Goal: Task Accomplishment & Management: Use online tool/utility

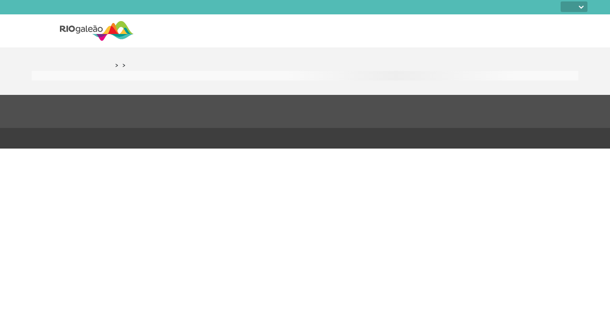
select select
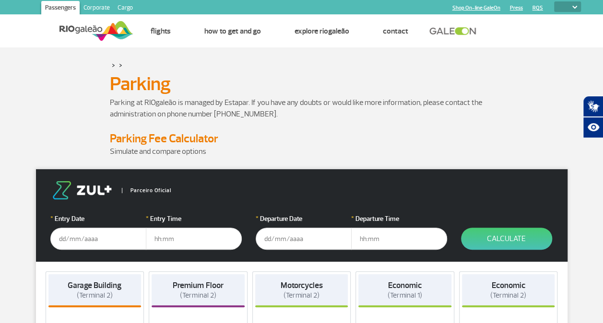
drag, startPoint x: 497, startPoint y: 3, endPoint x: 351, endPoint y: 71, distance: 161.4
click at [351, 71] on div "Parking Parking" at bounding box center [302, 84] width 533 height 26
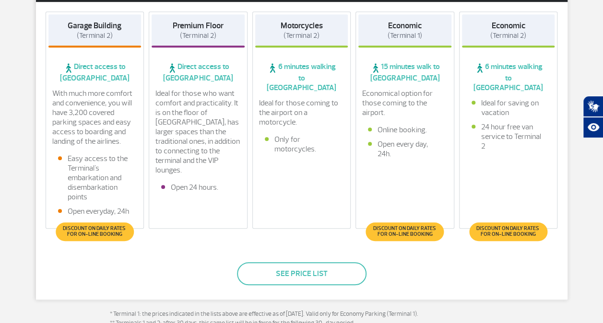
scroll to position [240, 0]
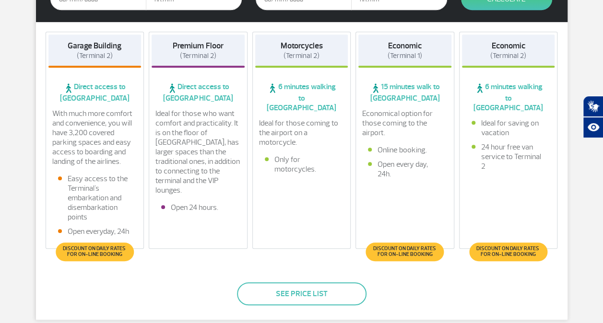
click at [510, 250] on span "Discount on daily rates for on-line booking" at bounding box center [508, 252] width 69 height 12
click at [486, 57] on div "Economic (Terminal 2)" at bounding box center [508, 51] width 93 height 33
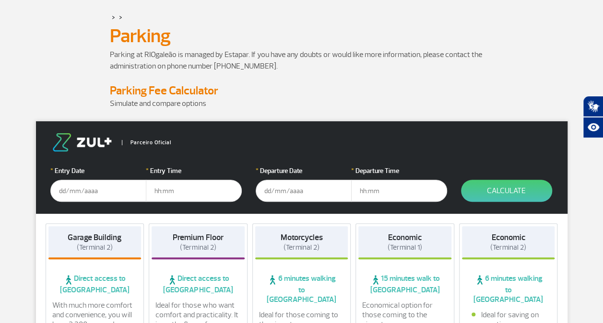
scroll to position [48, 0]
drag, startPoint x: 60, startPoint y: 192, endPoint x: 51, endPoint y: 191, distance: 9.2
click at [60, 192] on input "text" at bounding box center [98, 191] width 96 height 22
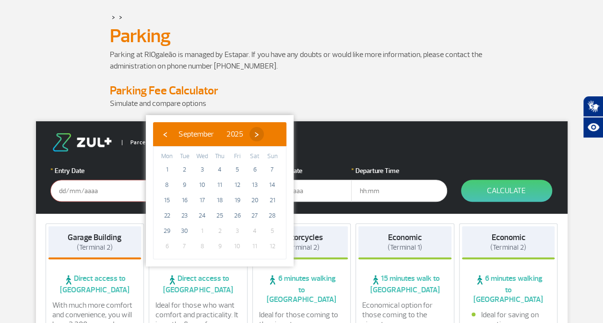
click at [264, 131] on span "›" at bounding box center [256, 134] width 14 height 14
click at [238, 169] on span "3" at bounding box center [237, 169] width 15 height 15
type input "[DATE]"
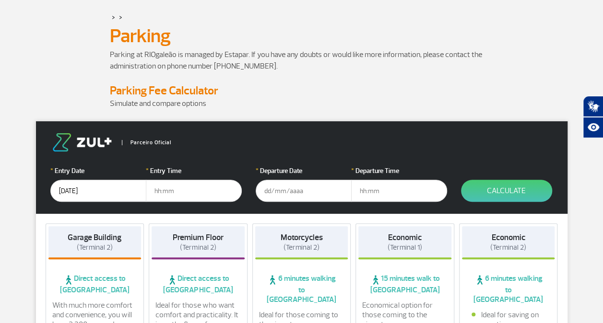
click at [157, 192] on input "text" at bounding box center [194, 191] width 96 height 22
click at [266, 194] on input "text" at bounding box center [304, 191] width 96 height 22
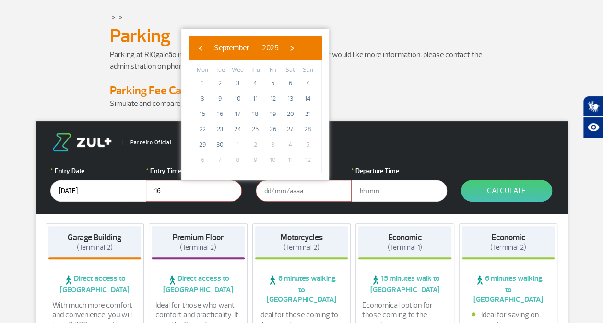
click at [217, 193] on input "16" at bounding box center [194, 191] width 96 height 22
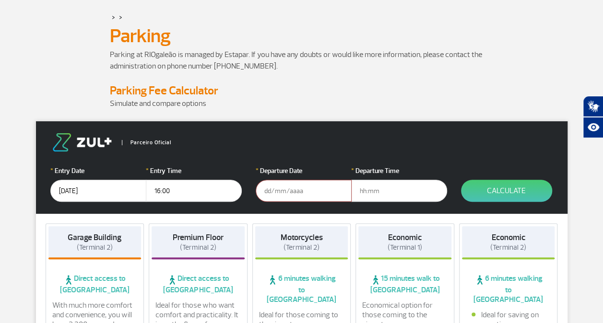
type input "16:00"
click at [275, 191] on input "text" at bounding box center [304, 191] width 96 height 22
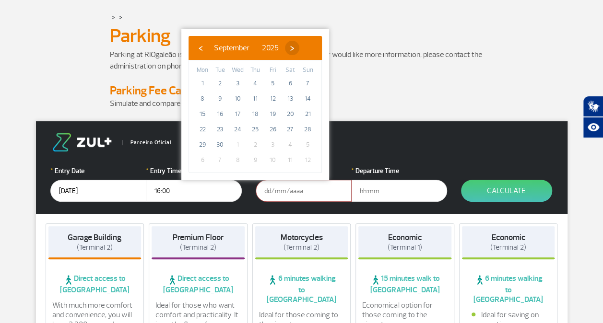
click at [299, 50] on span "›" at bounding box center [292, 48] width 14 height 14
click at [224, 107] on span "14" at bounding box center [220, 114] width 15 height 15
type input "[DATE]"
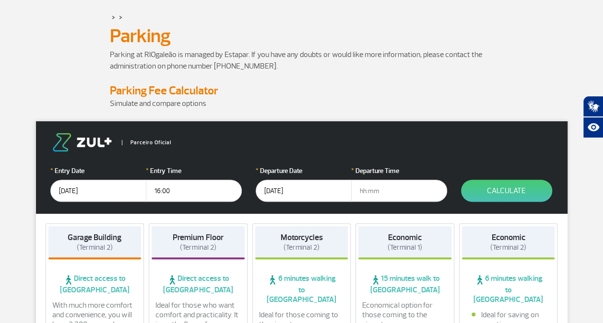
click at [361, 191] on input "text" at bounding box center [399, 191] width 96 height 22
type input "11:00"
click at [517, 186] on button "Calculate" at bounding box center [506, 191] width 91 height 22
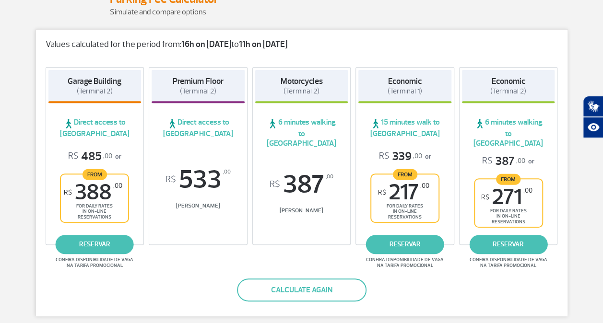
scroll to position [144, 0]
